Goal: Task Accomplishment & Management: Manage account settings

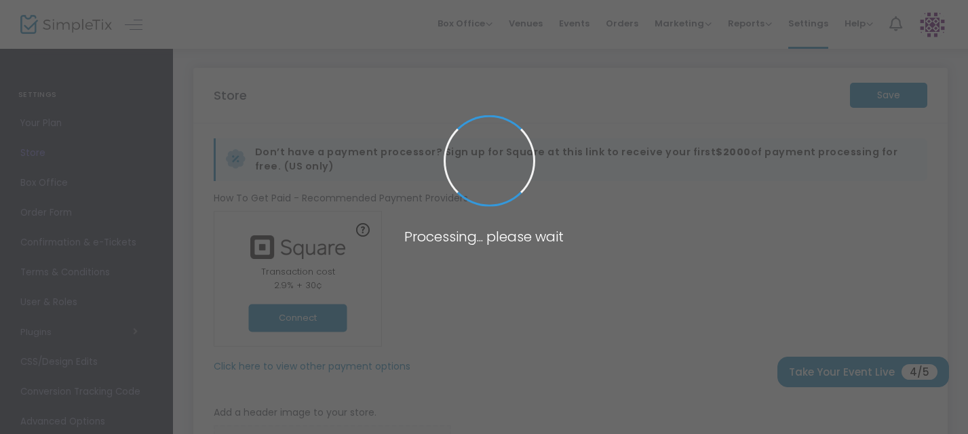
type input "[URL]"
radio input "false"
radio input "true"
type input "Exalted"
type input "6172996998"
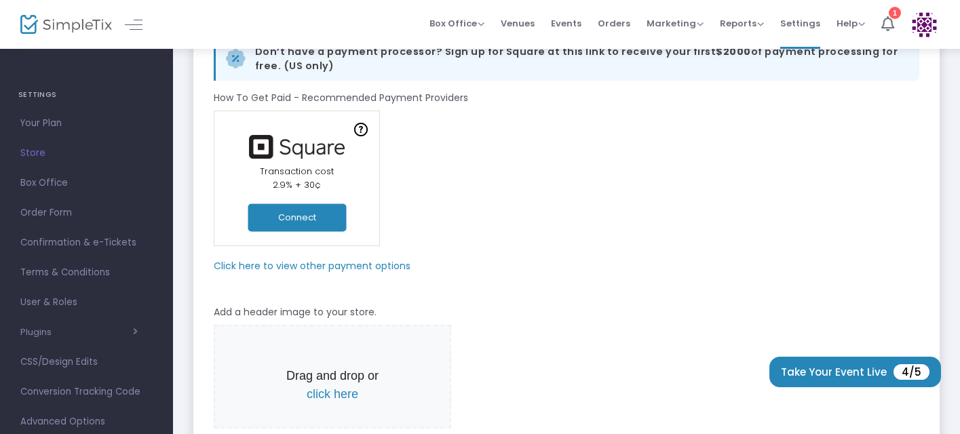
scroll to position [80, 0]
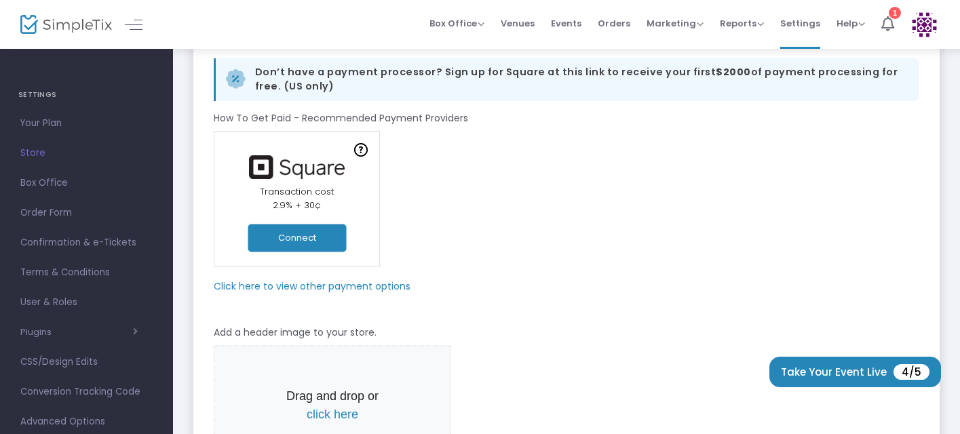
click at [315, 244] on button "Connect" at bounding box center [297, 238] width 98 height 28
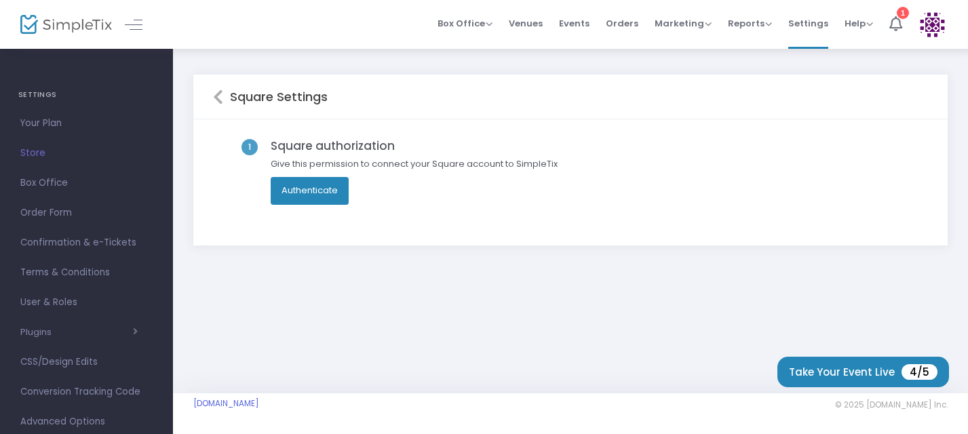
click at [330, 190] on button "Authenticate" at bounding box center [310, 190] width 78 height 27
click at [298, 184] on button "Authenticate" at bounding box center [310, 190] width 78 height 27
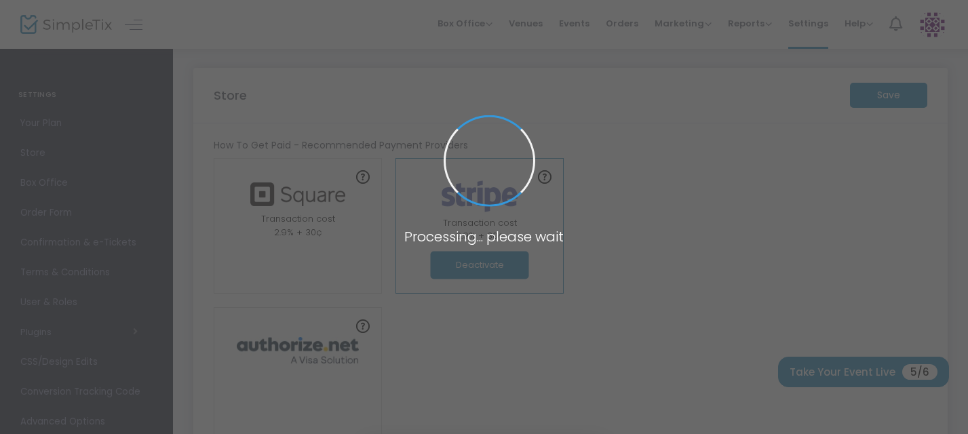
type input "[URL]"
radio input "false"
radio input "true"
type input "Exalted"
type input "6172996998"
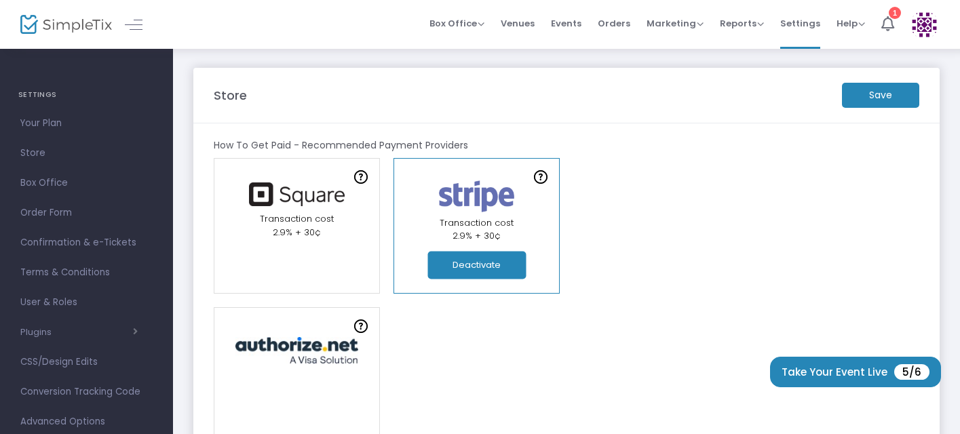
click at [883, 98] on m-button "Save" at bounding box center [880, 95] width 77 height 25
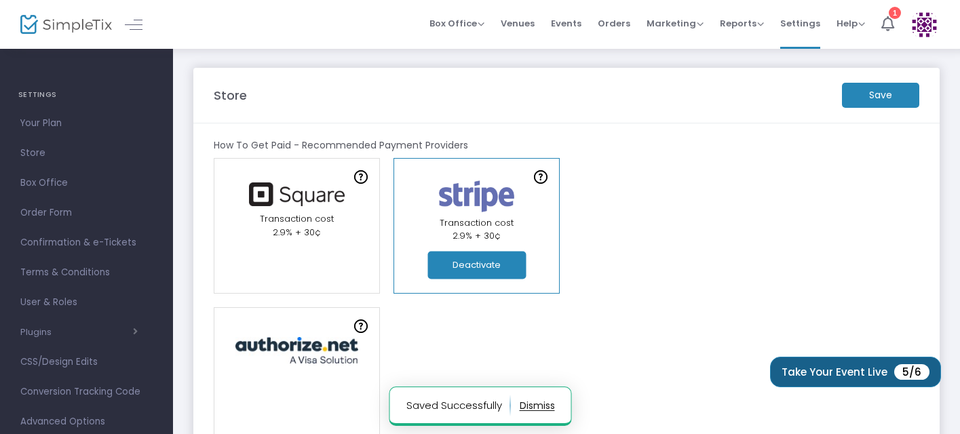
click at [828, 368] on button "Take Your Event Live 5/6" at bounding box center [855, 372] width 171 height 31
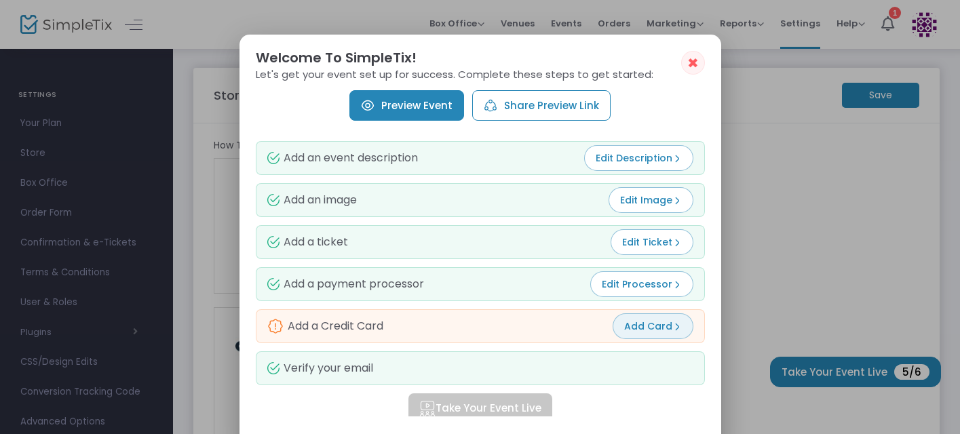
click at [653, 330] on span "Add Card" at bounding box center [653, 326] width 58 height 14
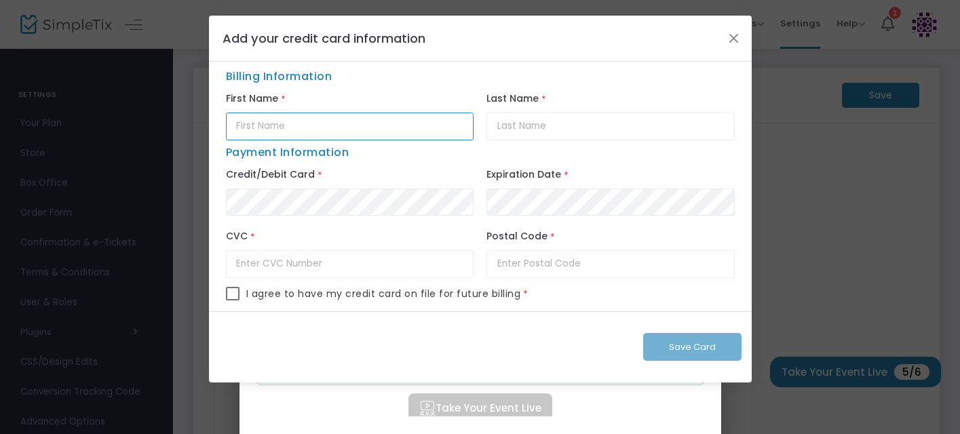
click at [310, 127] on input "text" at bounding box center [350, 127] width 248 height 28
type input "Eve"
type input "[PERSON_NAME]"
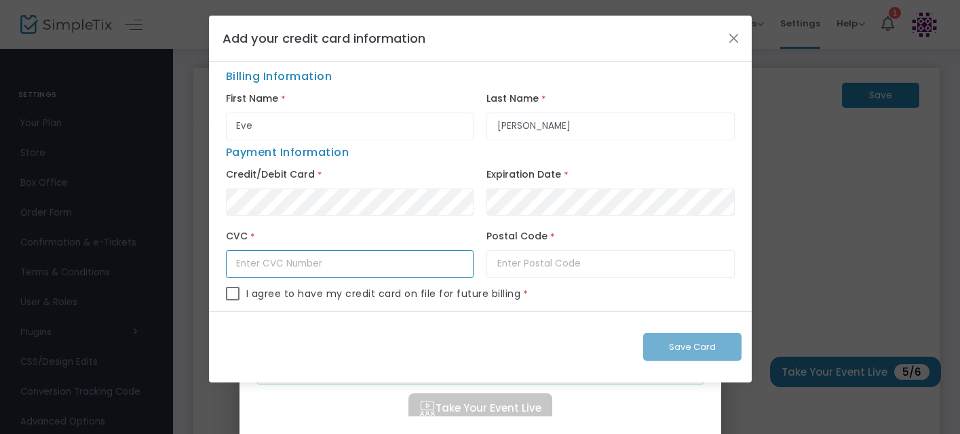
click at [361, 265] on input "text" at bounding box center [350, 264] width 248 height 28
type input "4721"
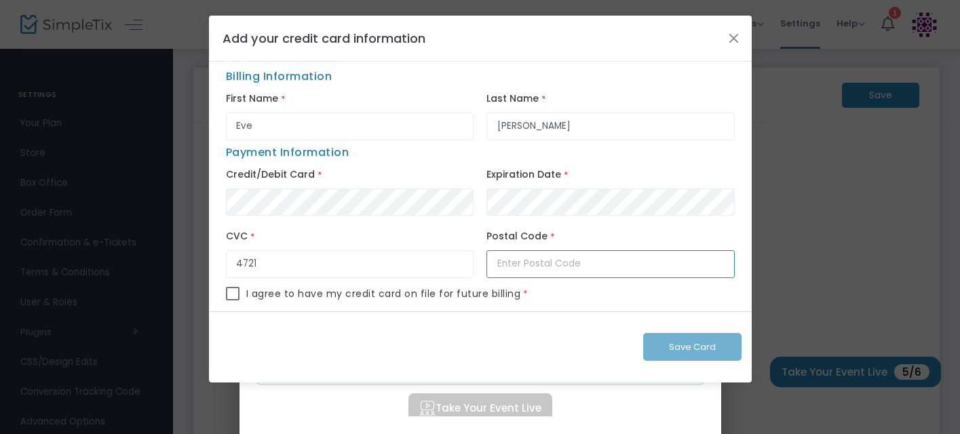
click at [526, 277] on input "text" at bounding box center [610, 264] width 248 height 28
type input "02474"
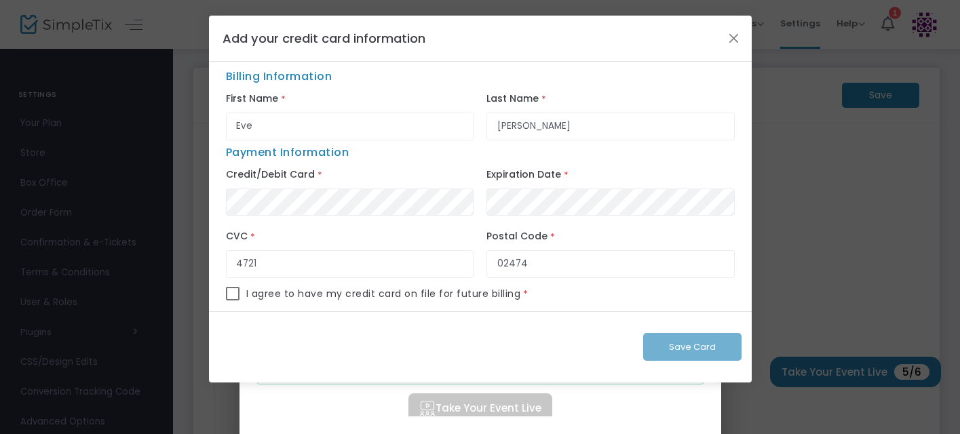
click at [233, 295] on span at bounding box center [233, 294] width 14 height 14
click at [233, 300] on input "checkbox" at bounding box center [232, 300] width 1 height 1
checkbox input "true"
click at [691, 349] on span "Save Card" at bounding box center [692, 347] width 47 height 13
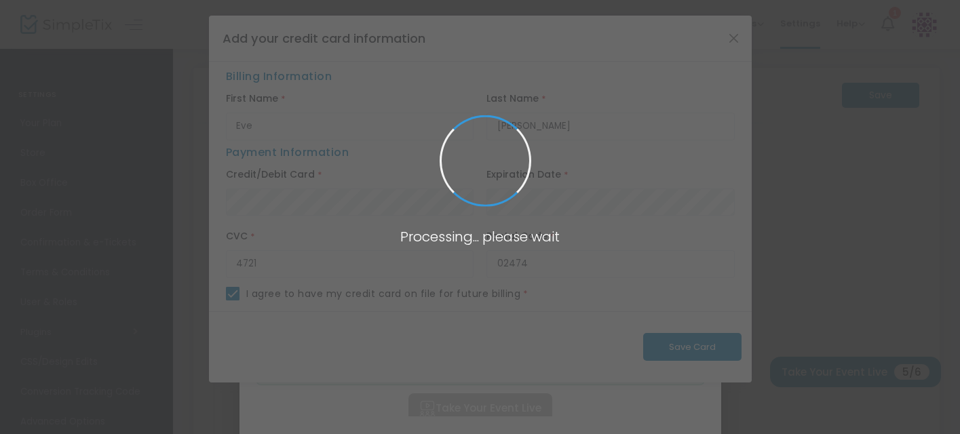
checkbox input "false"
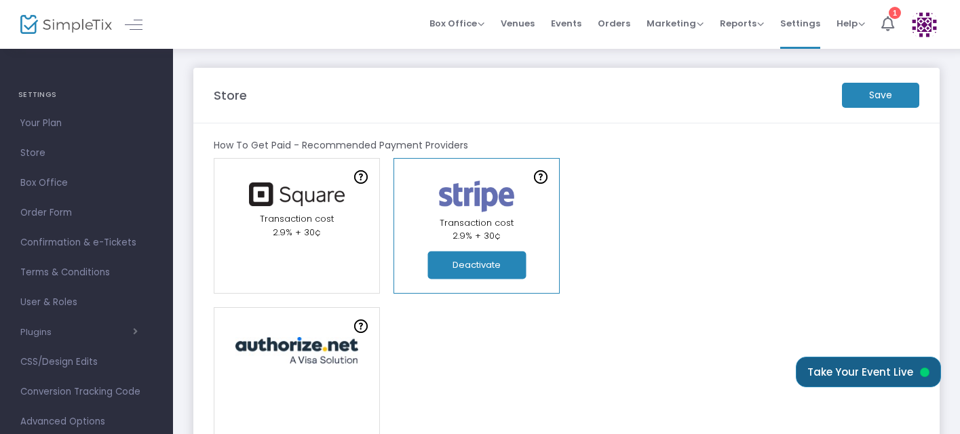
click at [900, 368] on button "Take Your Event Live" at bounding box center [868, 372] width 145 height 31
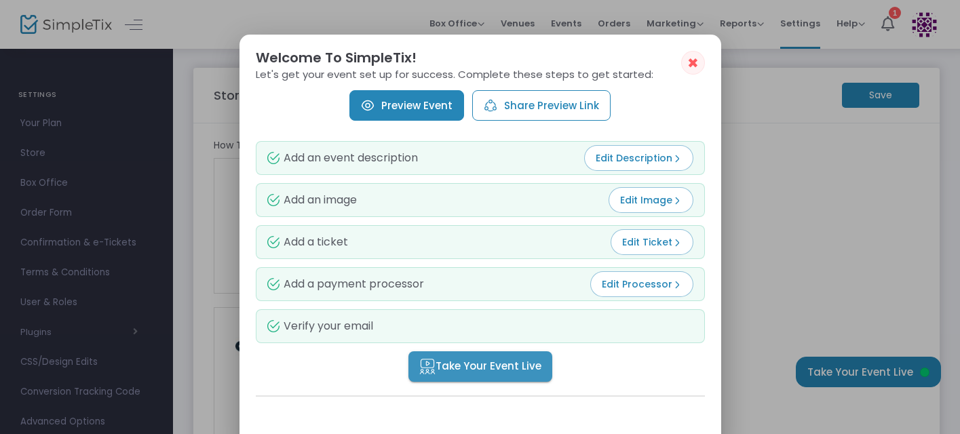
click at [513, 364] on span "Take Your Event Live" at bounding box center [480, 367] width 122 height 16
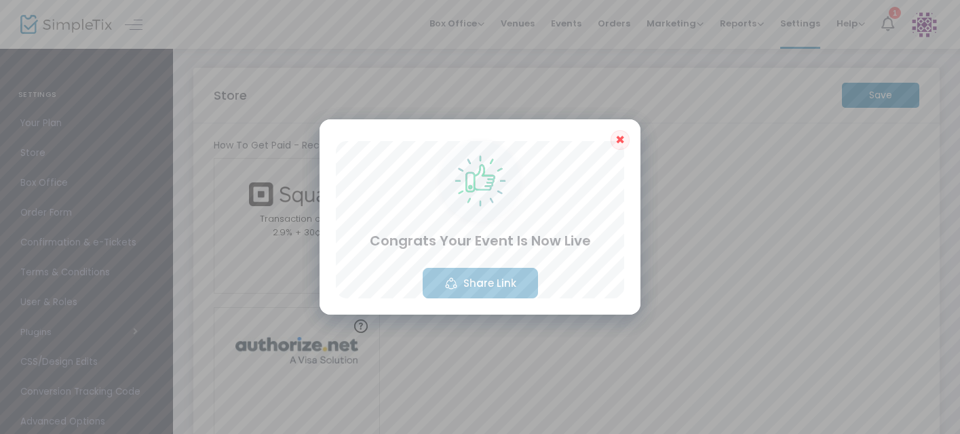
click at [503, 285] on button "Share Link" at bounding box center [480, 283] width 115 height 31
